Goal: Information Seeking & Learning: Learn about a topic

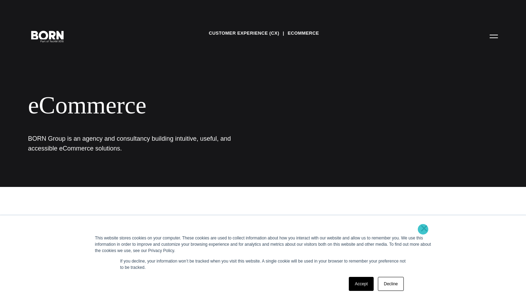
click at [423, 229] on link "×" at bounding box center [424, 228] width 8 height 6
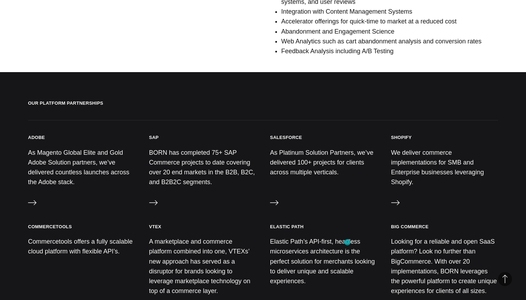
scroll to position [745, 0]
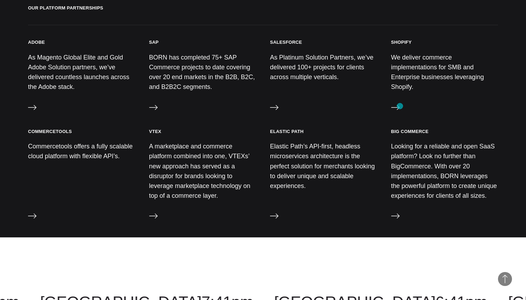
click at [400, 108] on div "Shopify We deliver commerce implementations for SMB and Enterprise businesses l…" at bounding box center [444, 76] width 107 height 75
click at [406, 72] on p "We deliver commerce implementations for SMB and Enterprise businesses leveragin…" at bounding box center [444, 73] width 107 height 40
click at [395, 107] on icon at bounding box center [395, 107] width 8 height 5
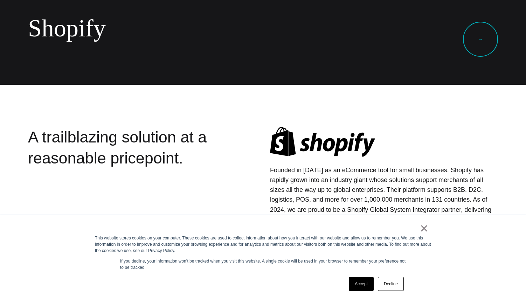
scroll to position [126, 0]
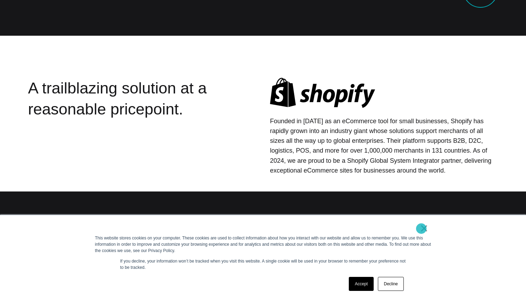
click at [421, 229] on link "×" at bounding box center [424, 228] width 8 height 6
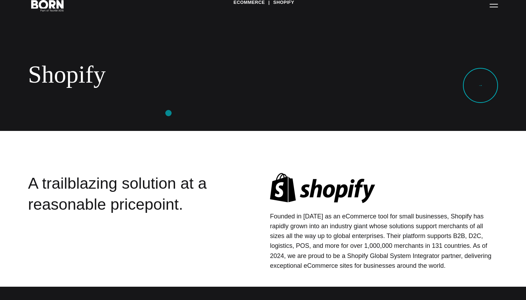
scroll to position [0, 0]
